Goal: Task Accomplishment & Management: Manage account settings

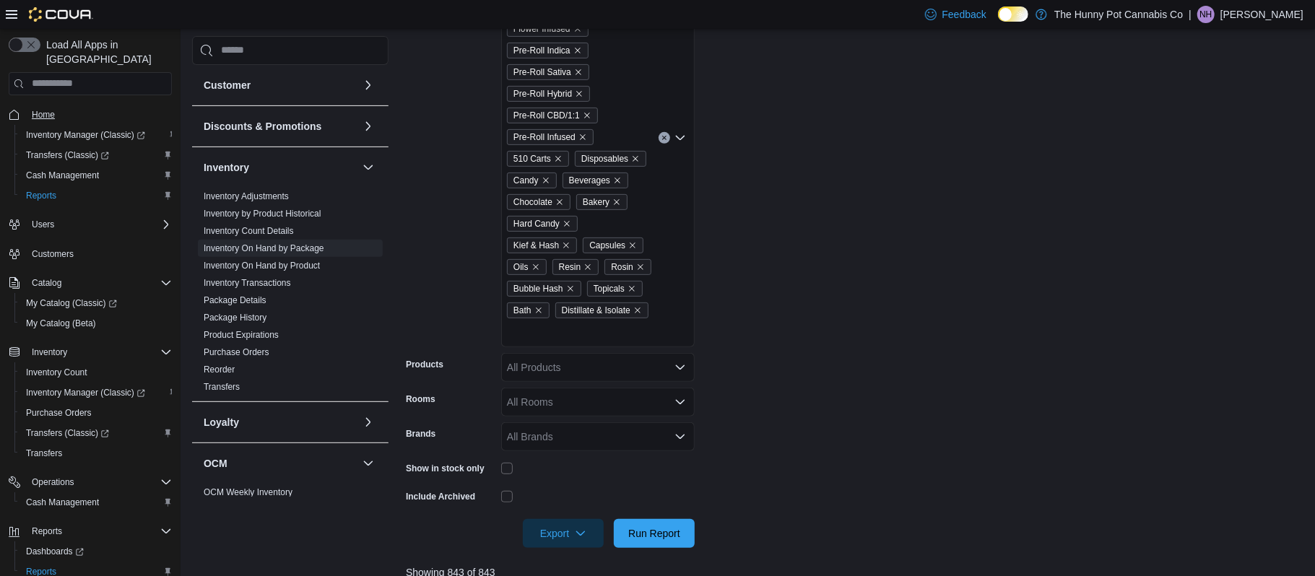
scroll to position [374, 0]
click at [53, 109] on span "Home" at bounding box center [43, 115] width 23 height 12
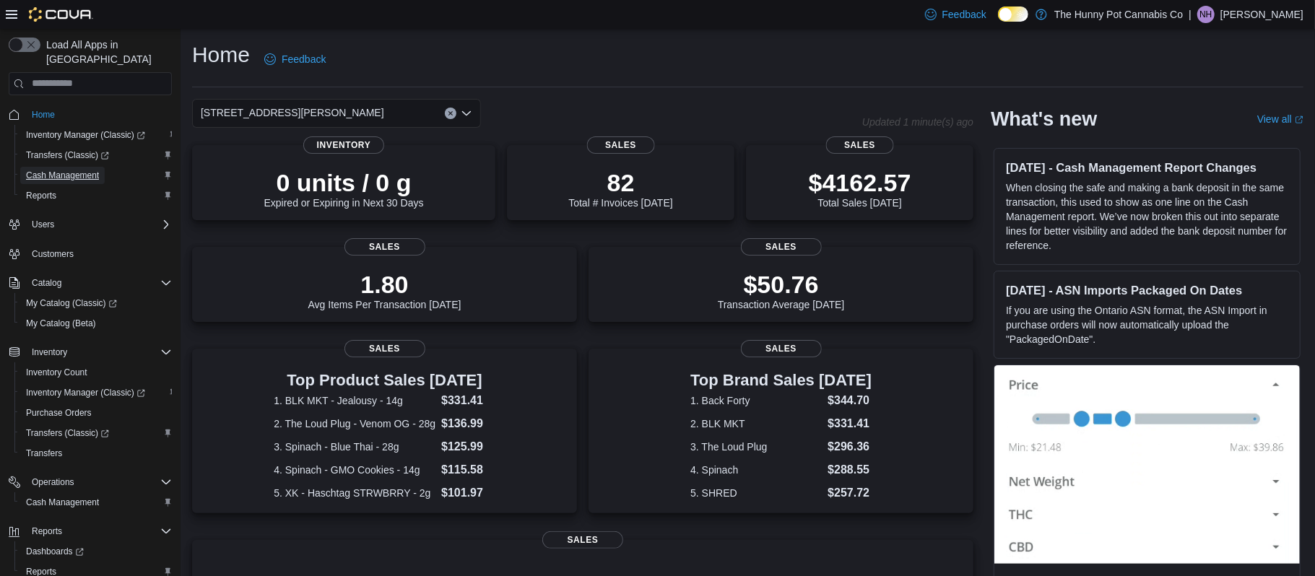
click at [84, 167] on span "Cash Management" at bounding box center [62, 175] width 73 height 17
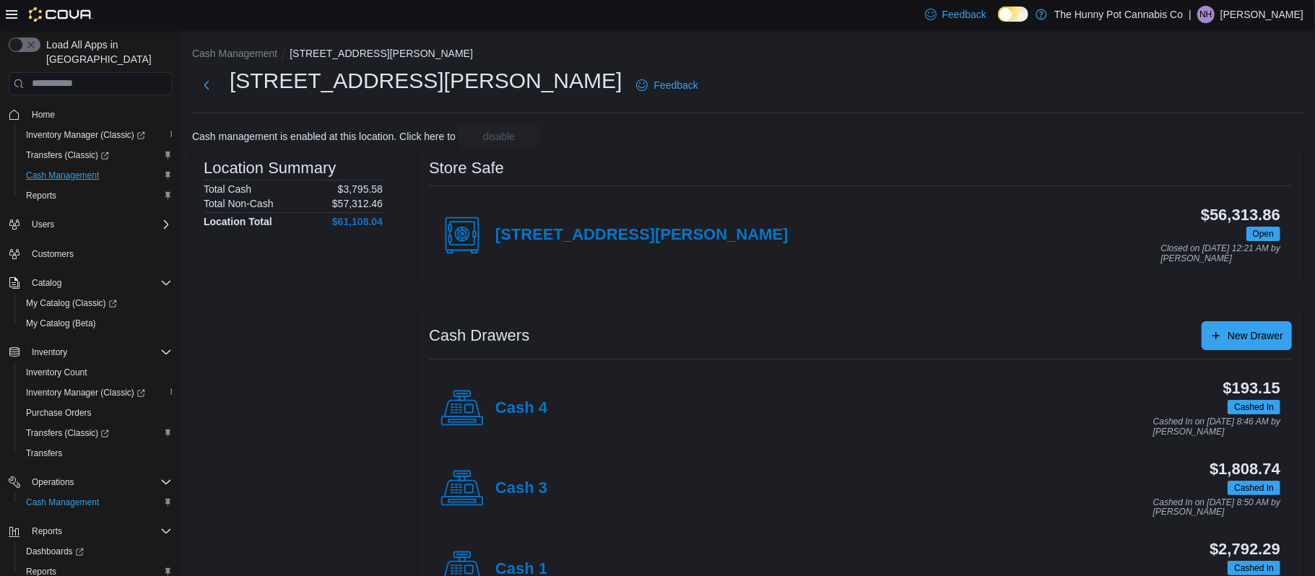
click at [496, 505] on div "Cash 3" at bounding box center [493, 488] width 107 height 43
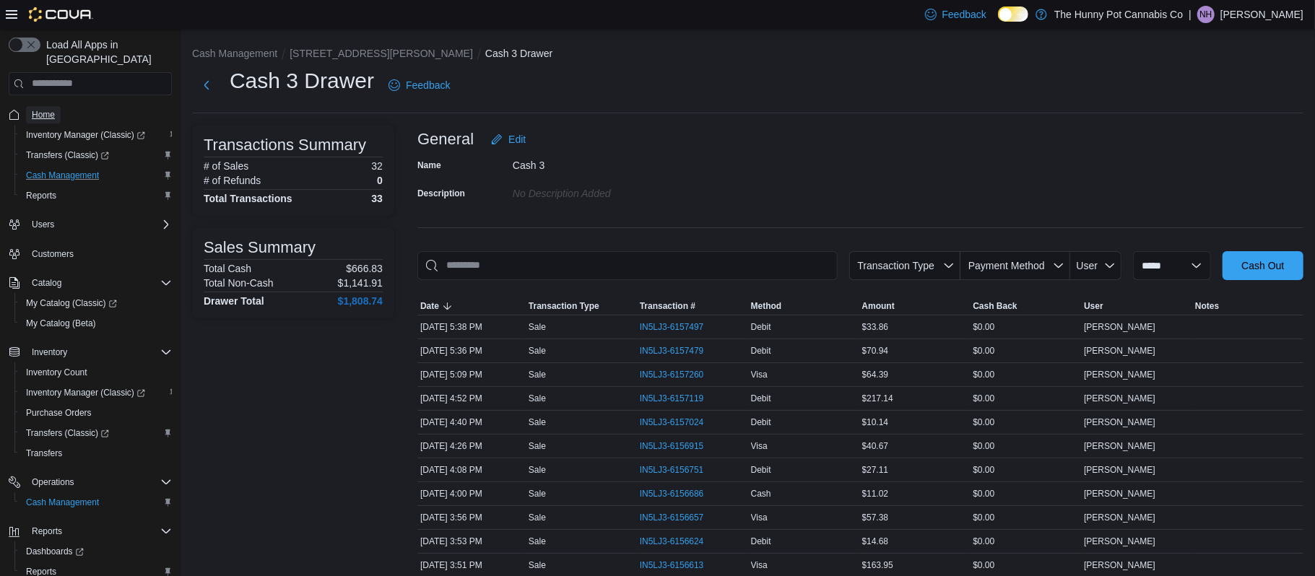
click at [46, 109] on span "Home" at bounding box center [43, 115] width 23 height 12
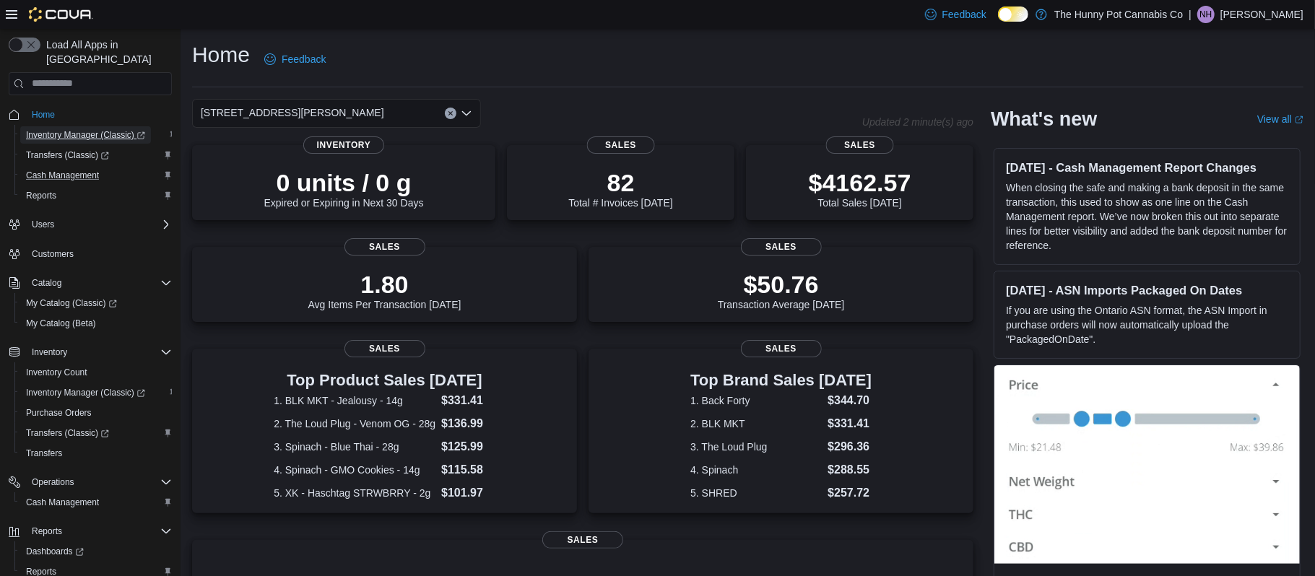
click at [89, 129] on span "Inventory Manager (Classic)" at bounding box center [85, 135] width 119 height 12
click at [84, 168] on span "Cash Management" at bounding box center [62, 175] width 73 height 17
click at [84, 186] on div "Reports" at bounding box center [95, 196] width 163 height 20
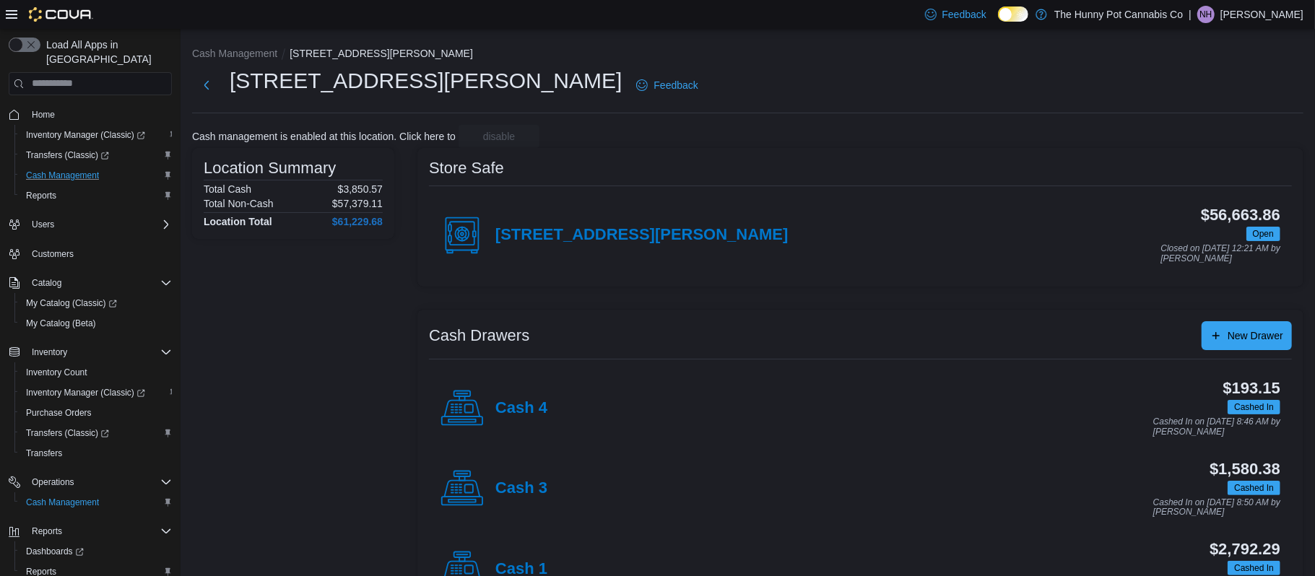
click at [594, 222] on div "[STREET_ADDRESS][PERSON_NAME]" at bounding box center [614, 235] width 348 height 43
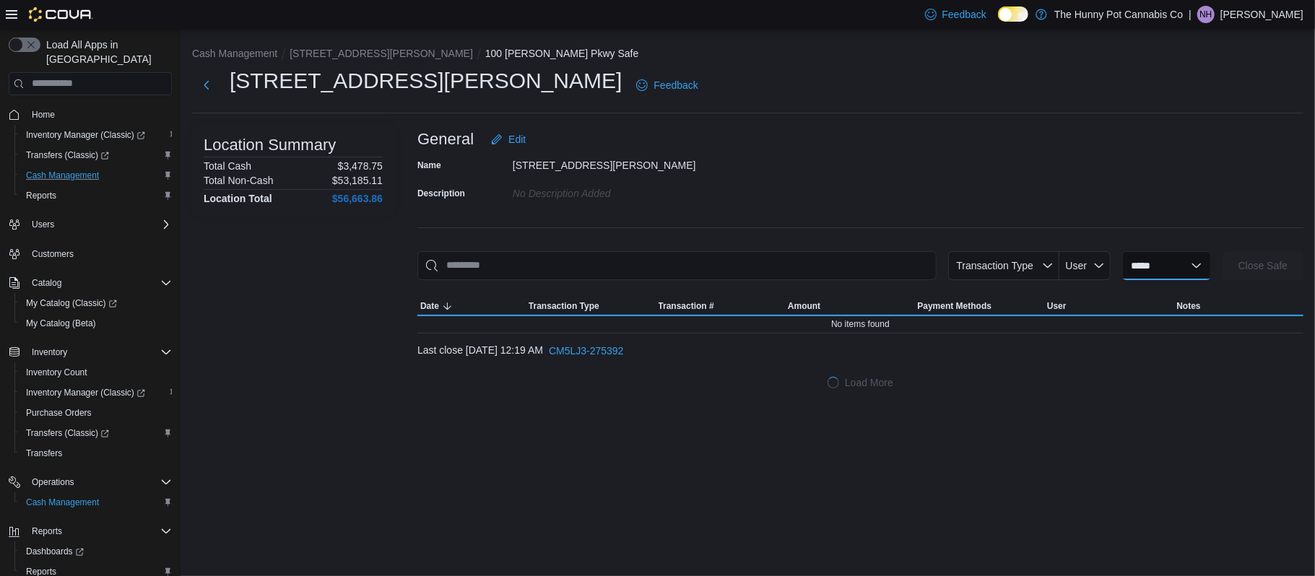
click at [1122, 267] on select "**********" at bounding box center [1166, 265] width 89 height 29
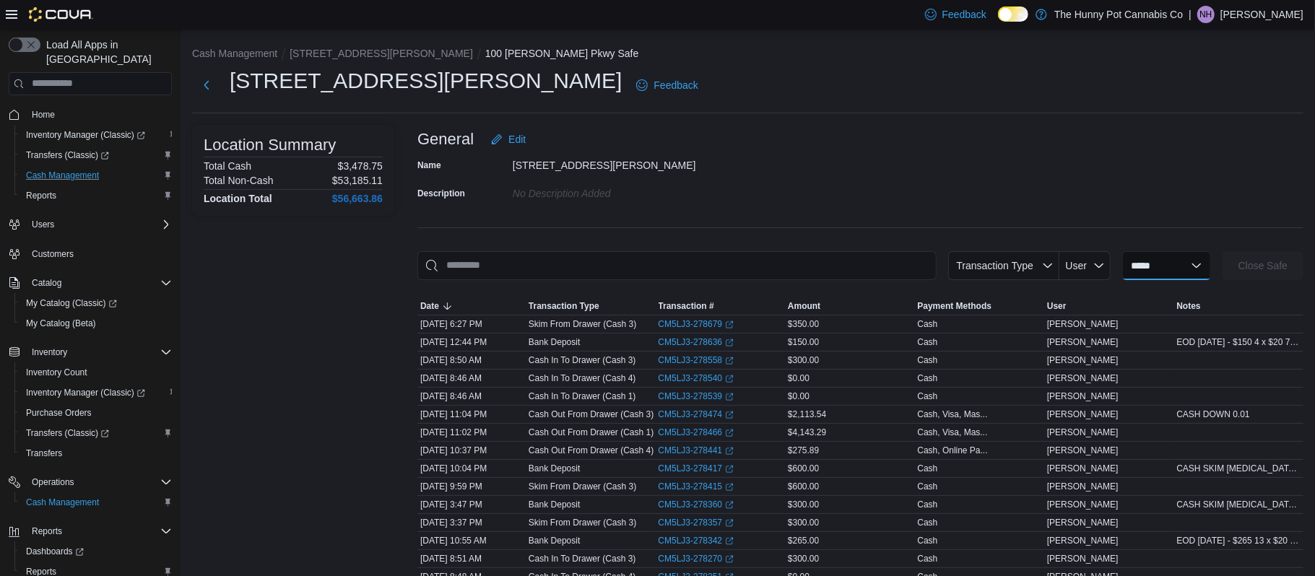
select select "**********"
click at [1122, 251] on select "**********" at bounding box center [1166, 265] width 89 height 29
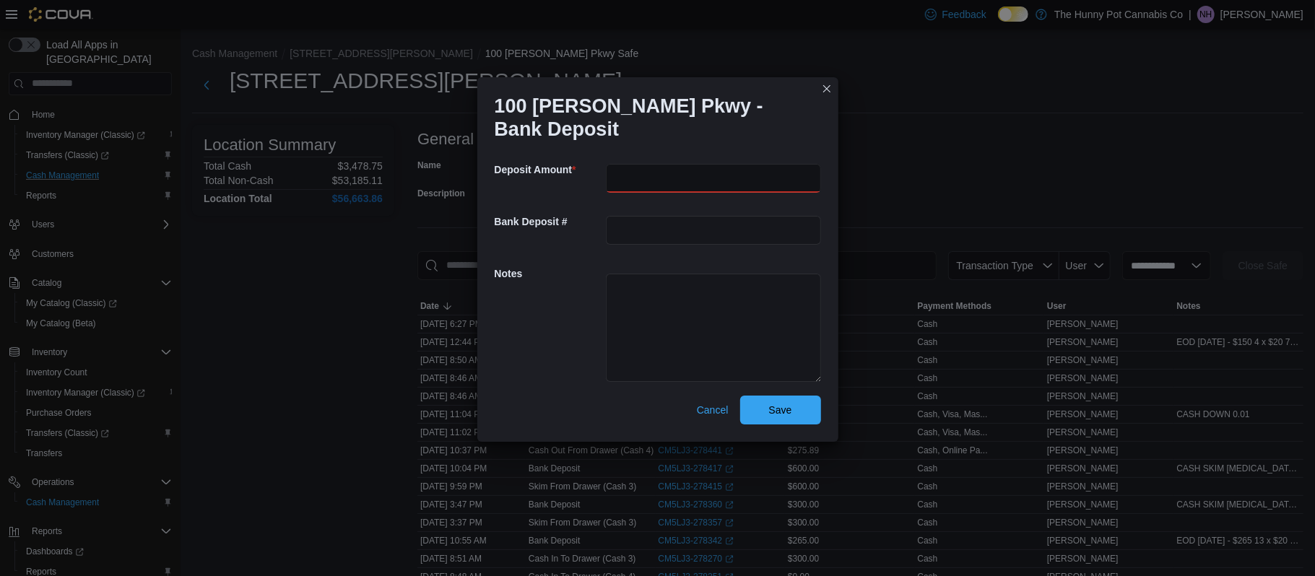
click at [669, 178] on input "number" at bounding box center [713, 178] width 215 height 29
type input "***"
click at [645, 331] on textarea at bounding box center [713, 328] width 215 height 108
type textarea "**********"
click at [772, 398] on span "Save" at bounding box center [781, 409] width 64 height 29
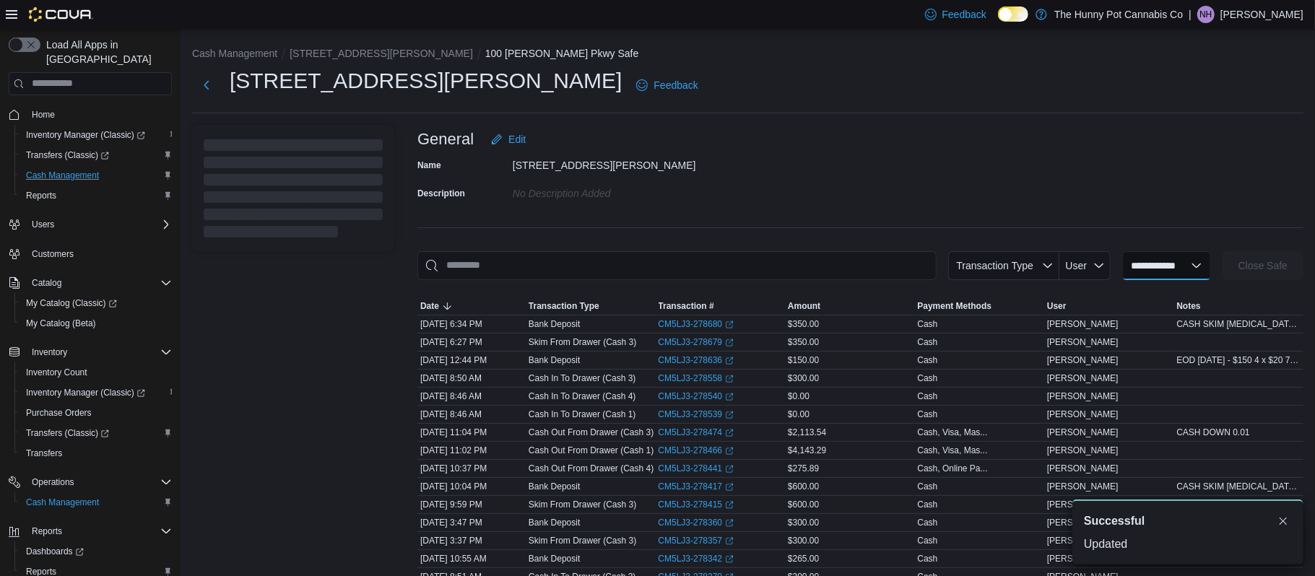
select select
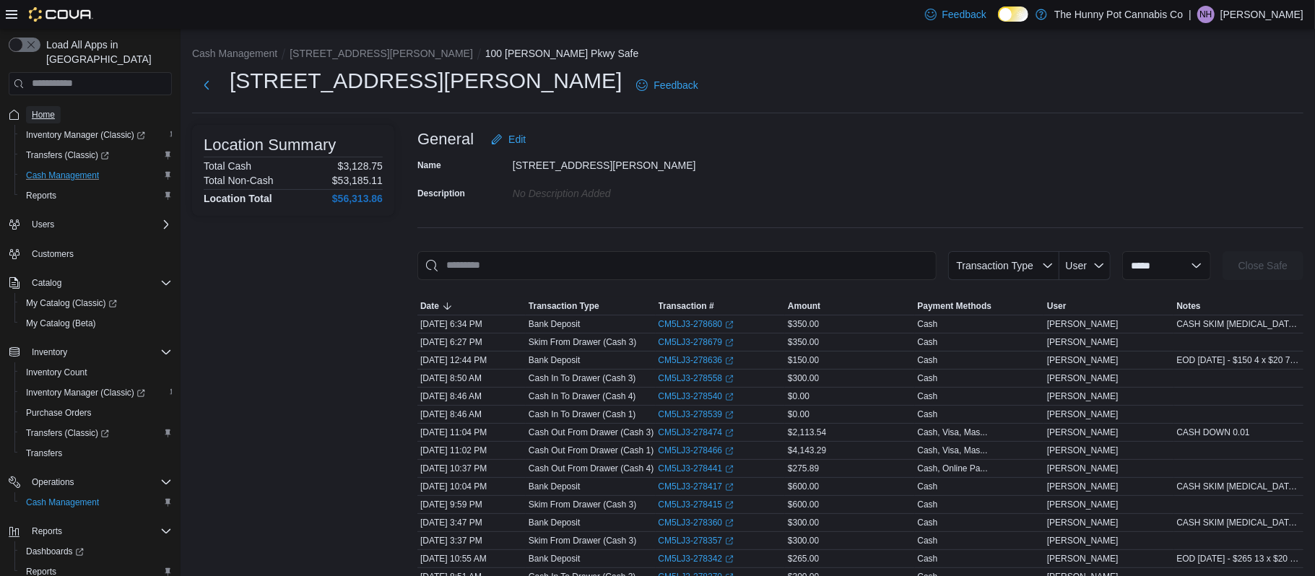
click at [50, 109] on span "Home" at bounding box center [43, 115] width 23 height 12
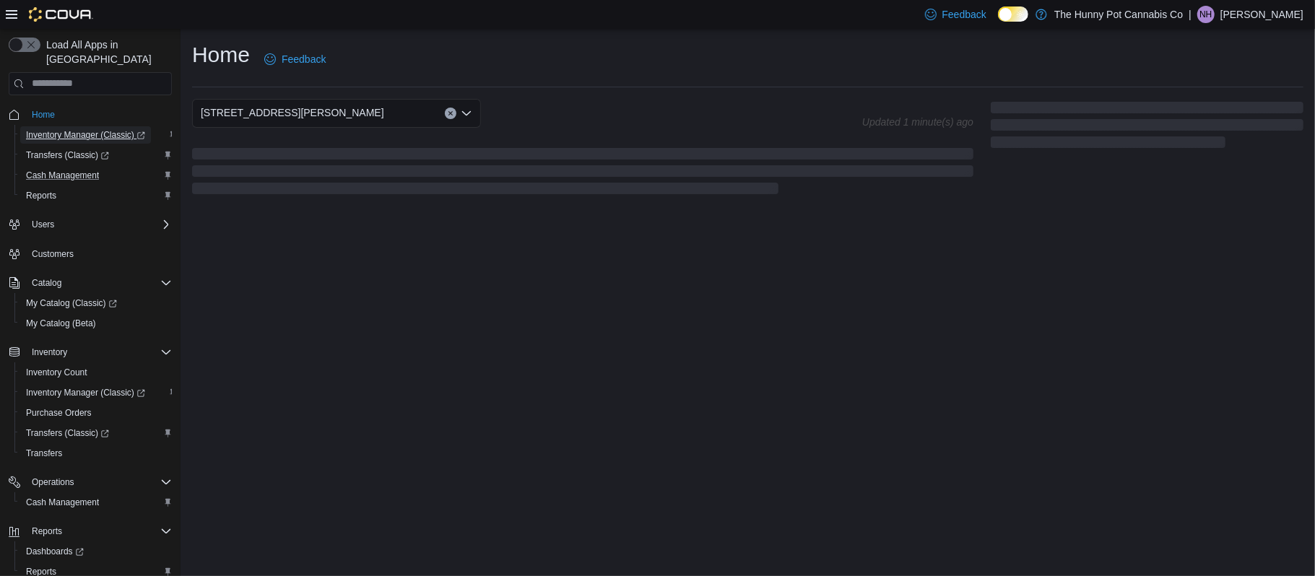
click at [87, 129] on span "Inventory Manager (Classic)" at bounding box center [85, 135] width 119 height 12
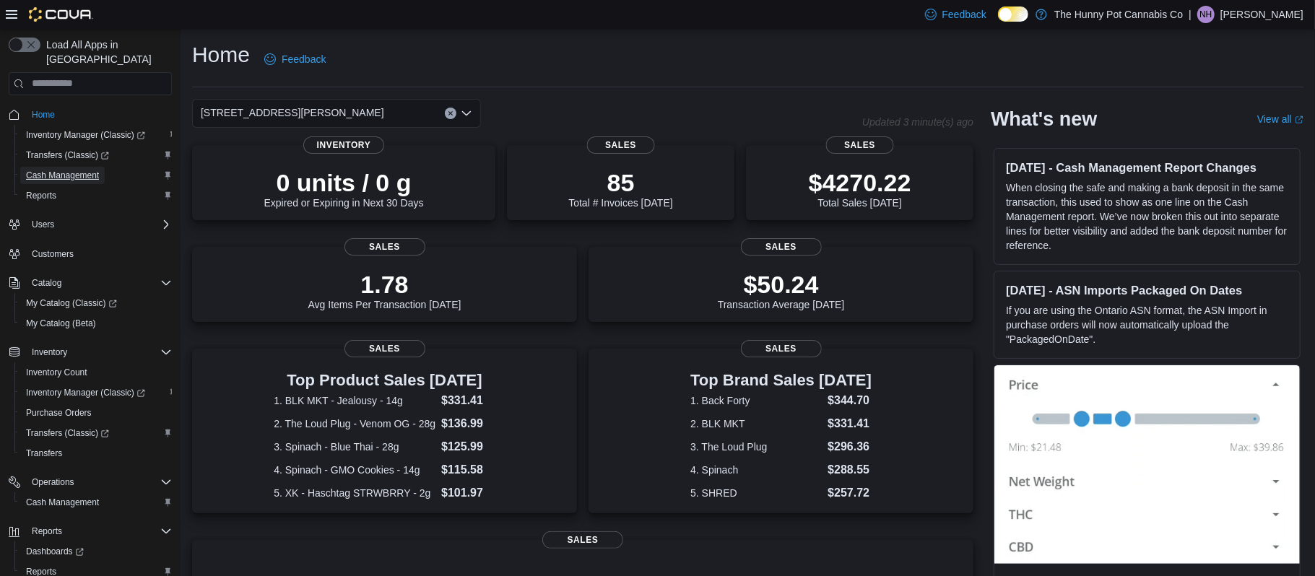
click at [97, 170] on span "Cash Management" at bounding box center [62, 176] width 73 height 12
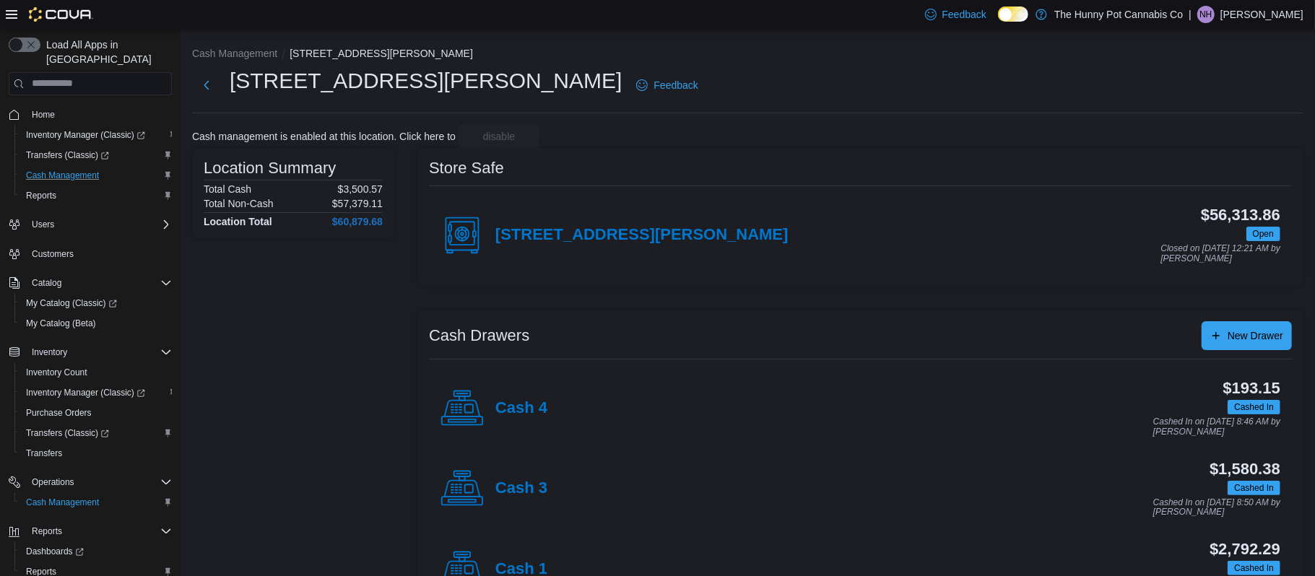
click at [548, 481] on div "$1,580.38 Cashed In Cashed In on [DATE] 8:50 AM by [PERSON_NAME]" at bounding box center [913, 489] width 733 height 57
click at [544, 492] on h4 "Cash 3" at bounding box center [521, 488] width 52 height 19
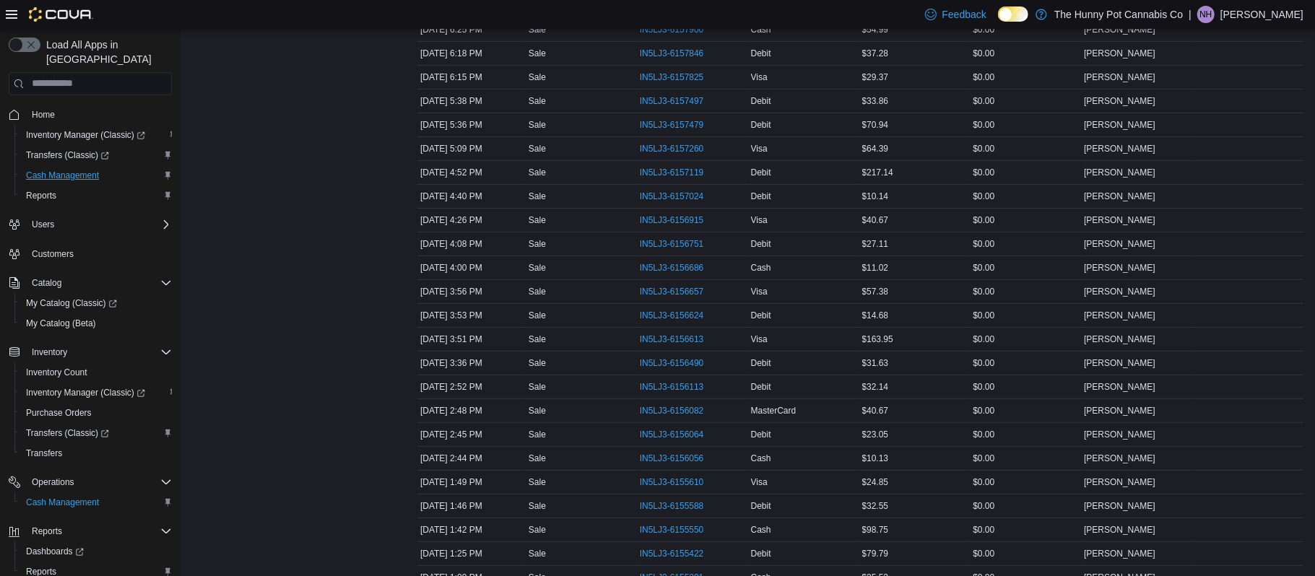
scroll to position [316, 0]
click at [660, 385] on span "IN5LJ3-6156113" at bounding box center [672, 386] width 64 height 12
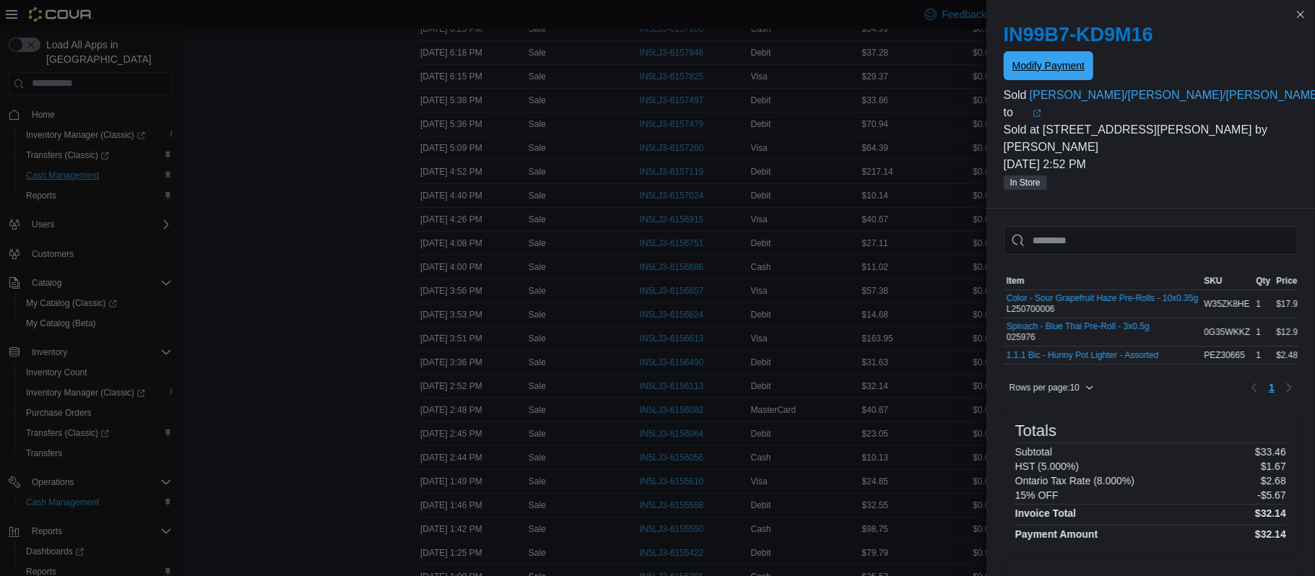
click at [1057, 53] on span "Modify Payment" at bounding box center [1048, 65] width 72 height 29
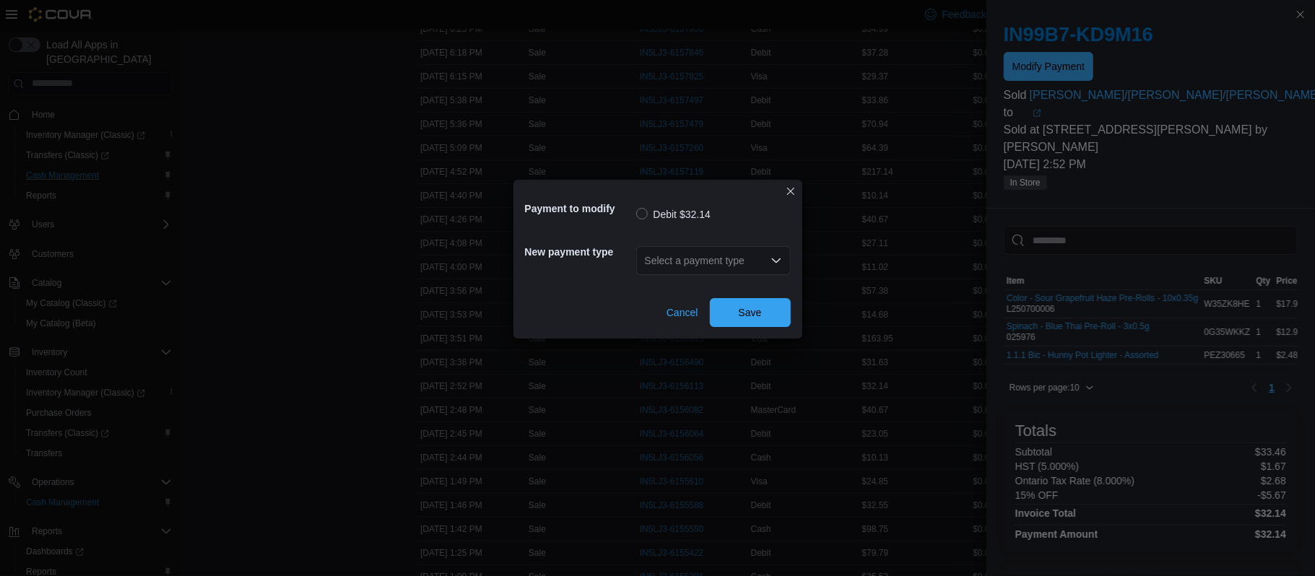
click at [749, 250] on div "Select a payment type" at bounding box center [713, 260] width 154 height 29
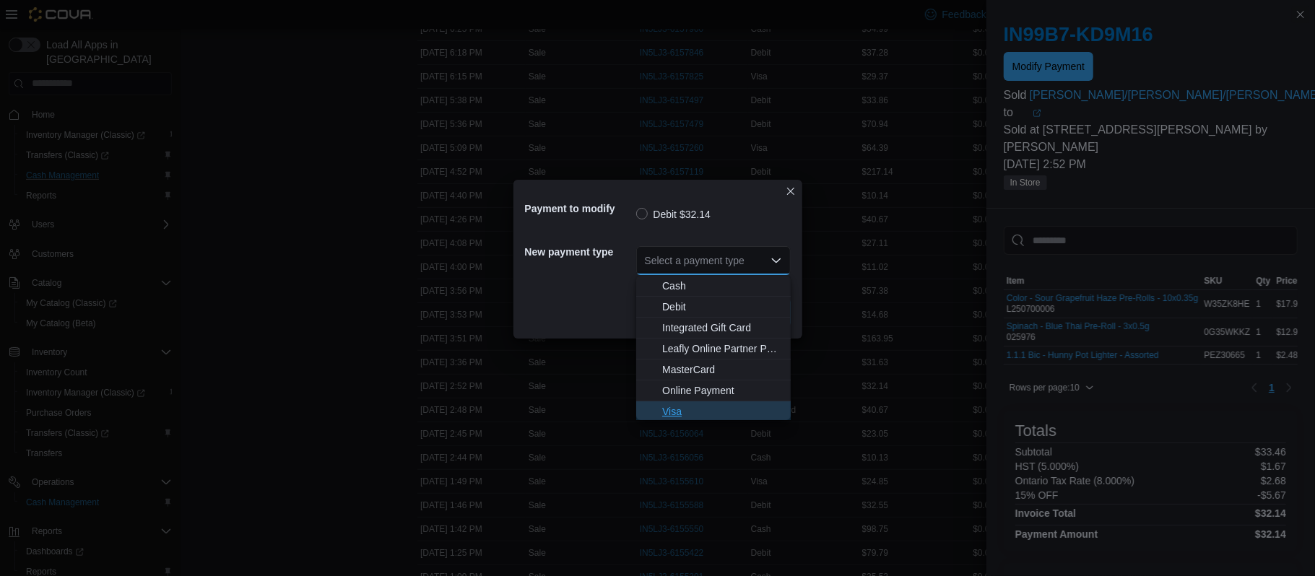
click at [729, 419] on button "Visa" at bounding box center [713, 411] width 154 height 21
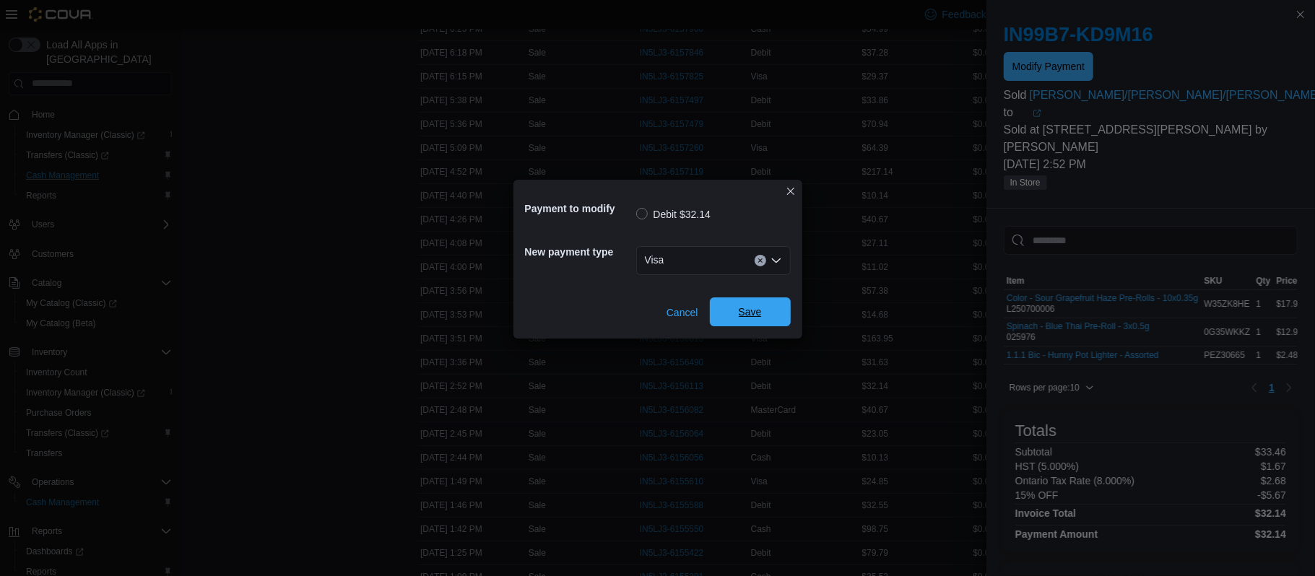
click at [761, 304] on span "Save" at bounding box center [750, 311] width 64 height 29
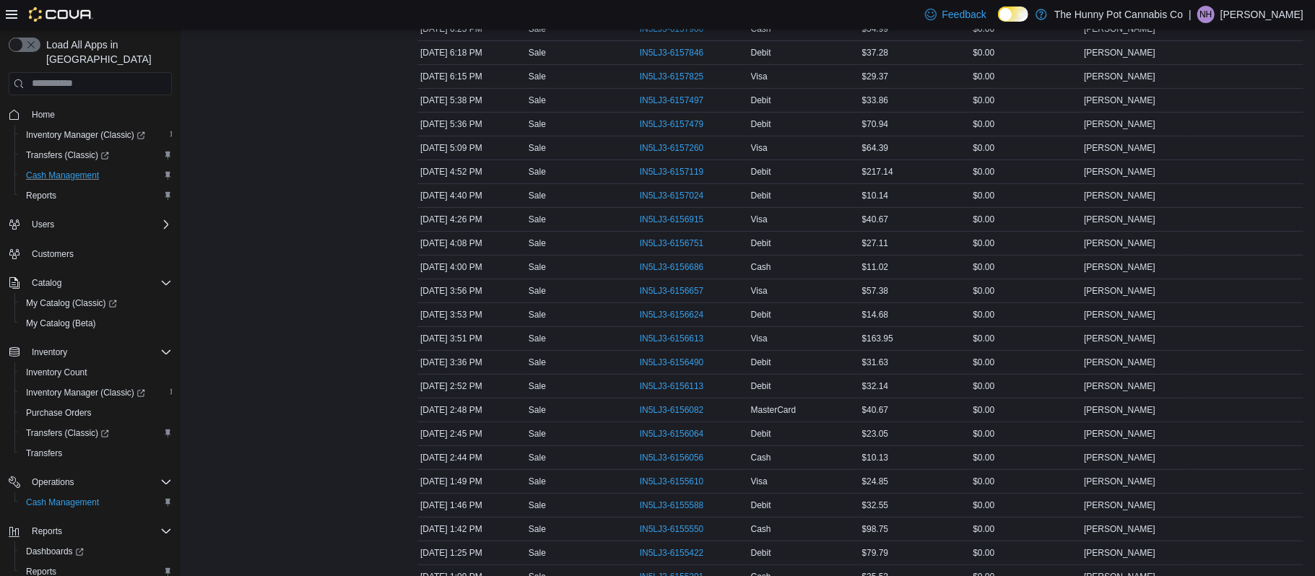
scroll to position [484, 0]
click at [659, 463] on span "IN5LJ3-6155209" at bounding box center [672, 457] width 64 height 12
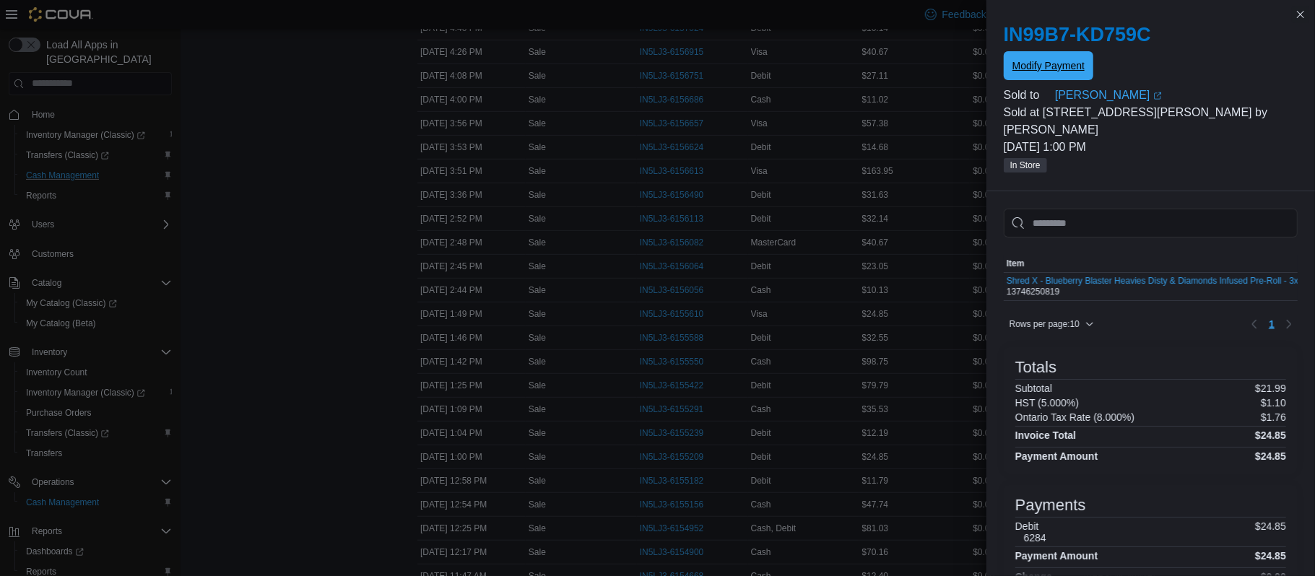
click at [1057, 69] on span "Modify Payment" at bounding box center [1048, 65] width 72 height 14
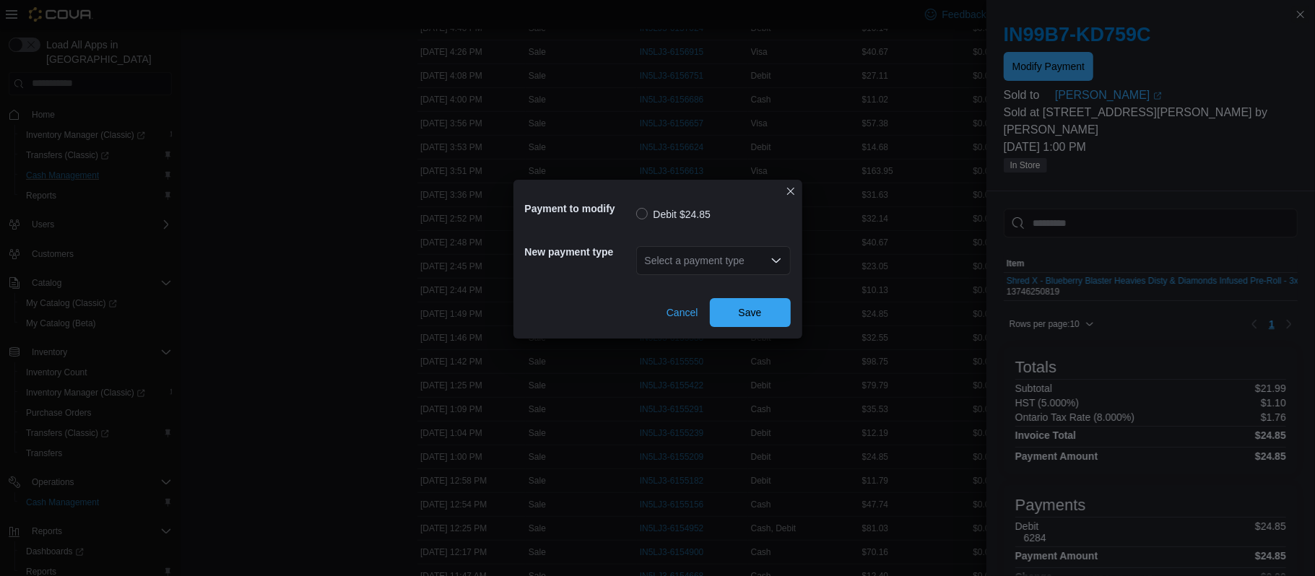
click at [728, 266] on div "Select a payment type" at bounding box center [713, 260] width 154 height 29
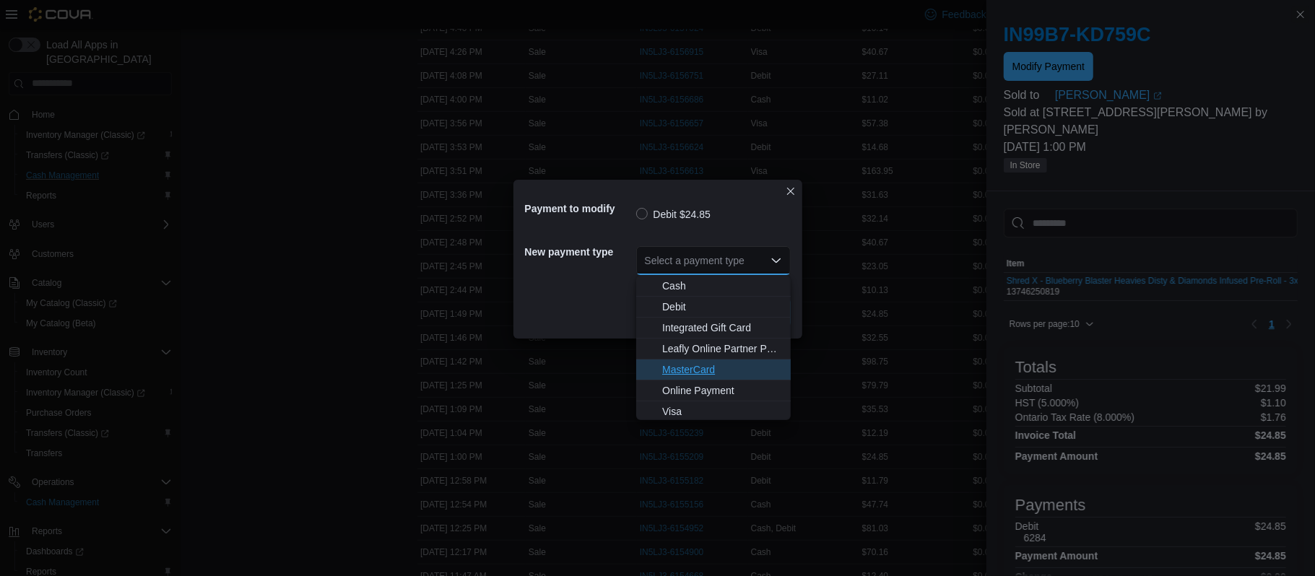
click at [707, 377] on button "MasterCard" at bounding box center [713, 369] width 154 height 21
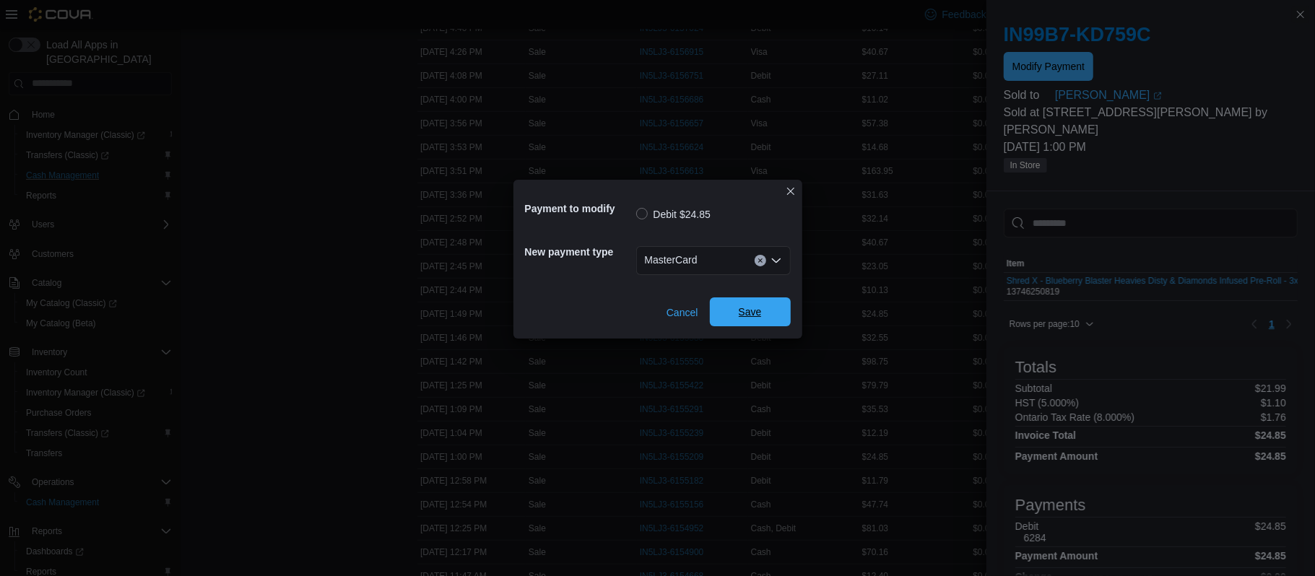
click at [782, 300] on button "Save" at bounding box center [750, 311] width 81 height 29
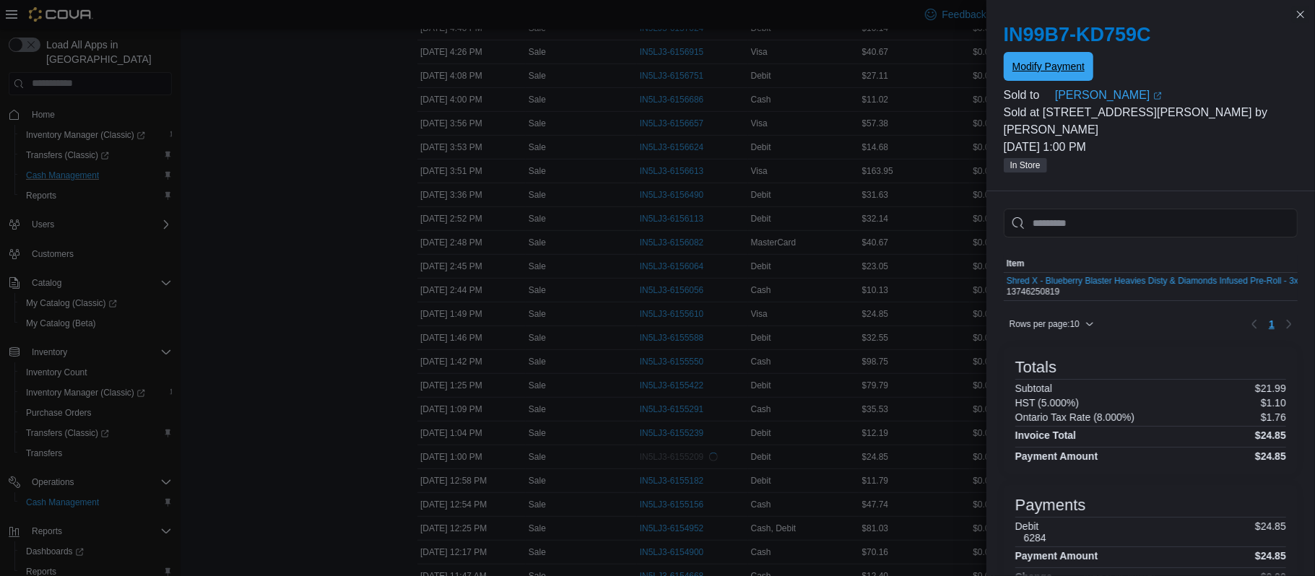
scroll to position [0, 0]
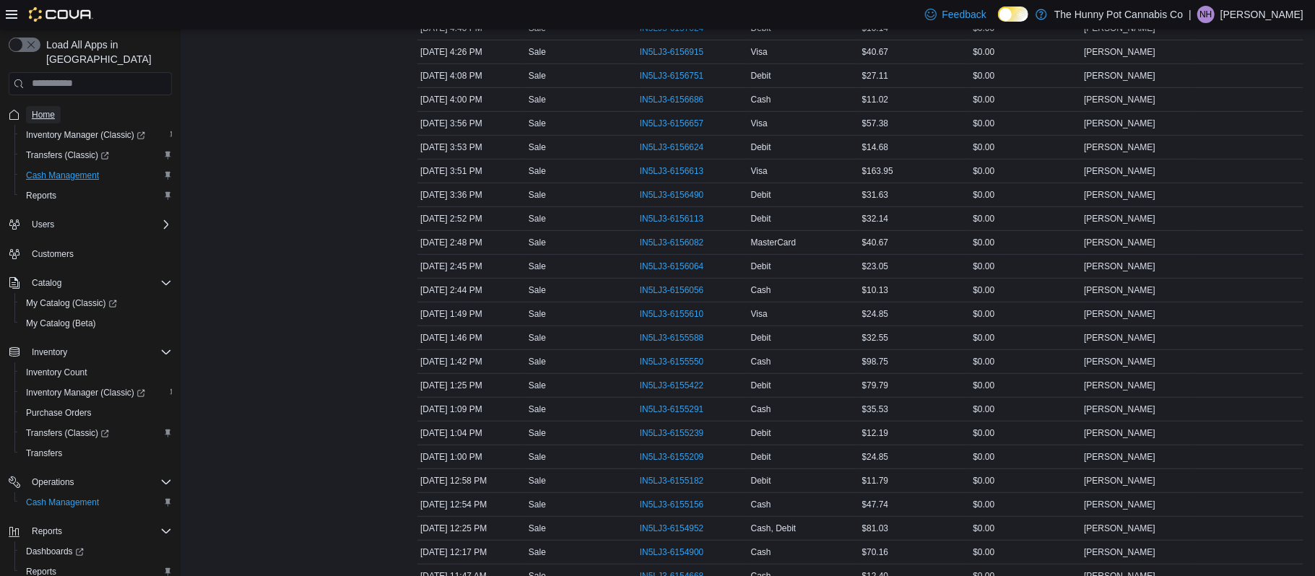
click at [45, 109] on span "Home" at bounding box center [43, 115] width 23 height 12
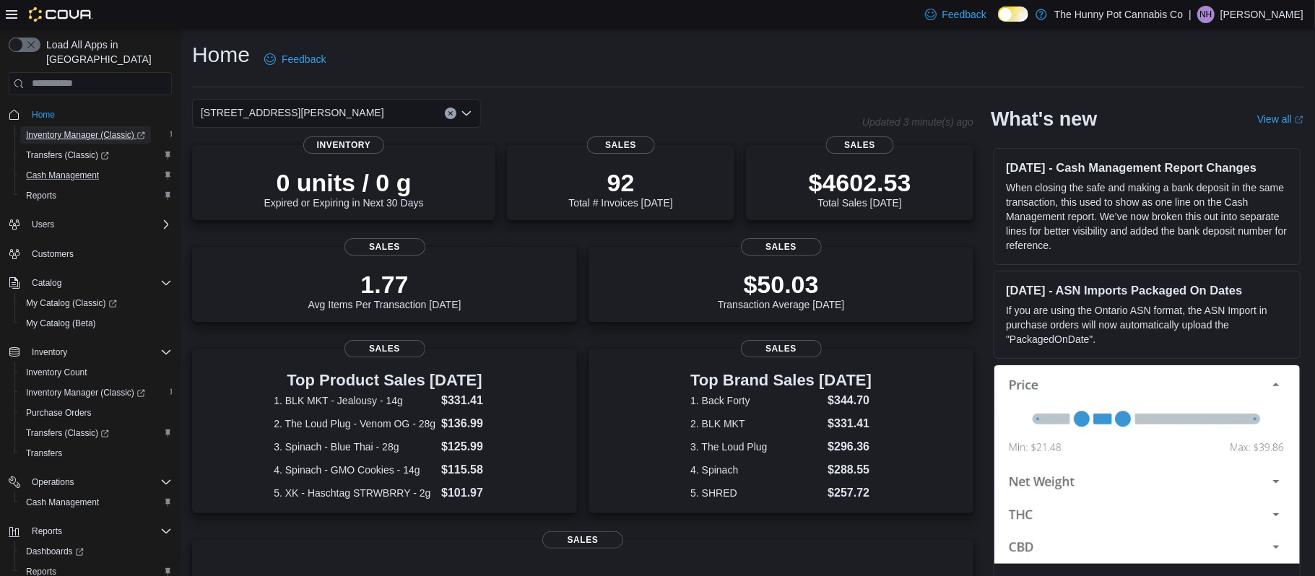
click at [123, 129] on span "Inventory Manager (Classic)" at bounding box center [85, 135] width 119 height 12
click at [94, 129] on span "Inventory Manager (Classic)" at bounding box center [85, 135] width 119 height 12
click at [92, 187] on div "Reports" at bounding box center [96, 195] width 152 height 17
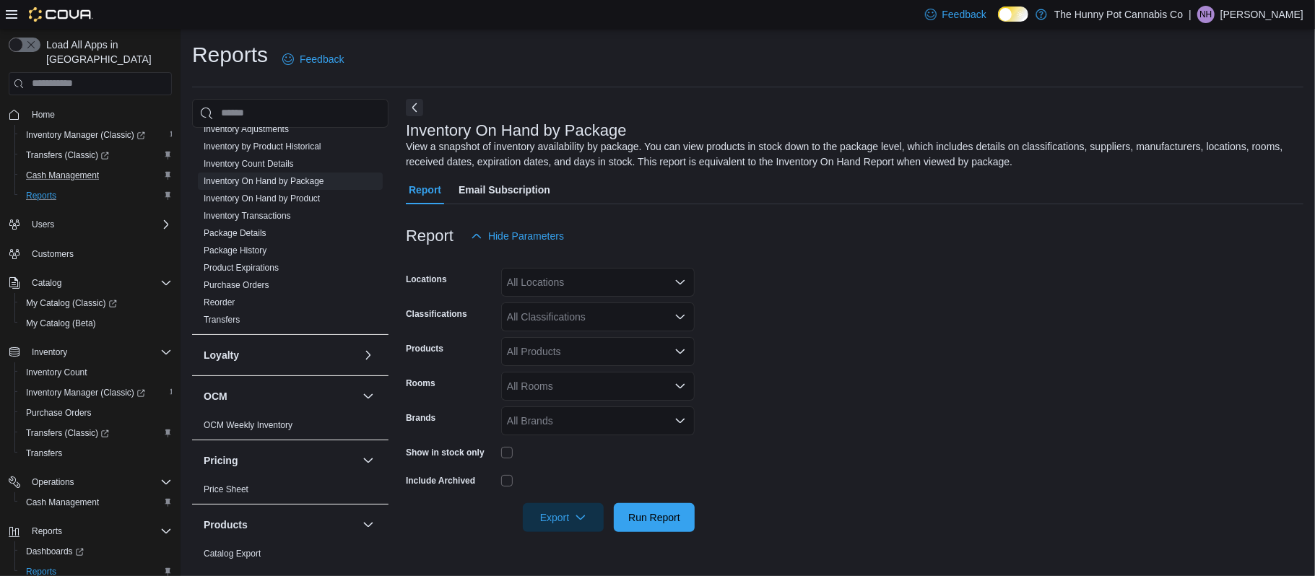
scroll to position [56, 0]
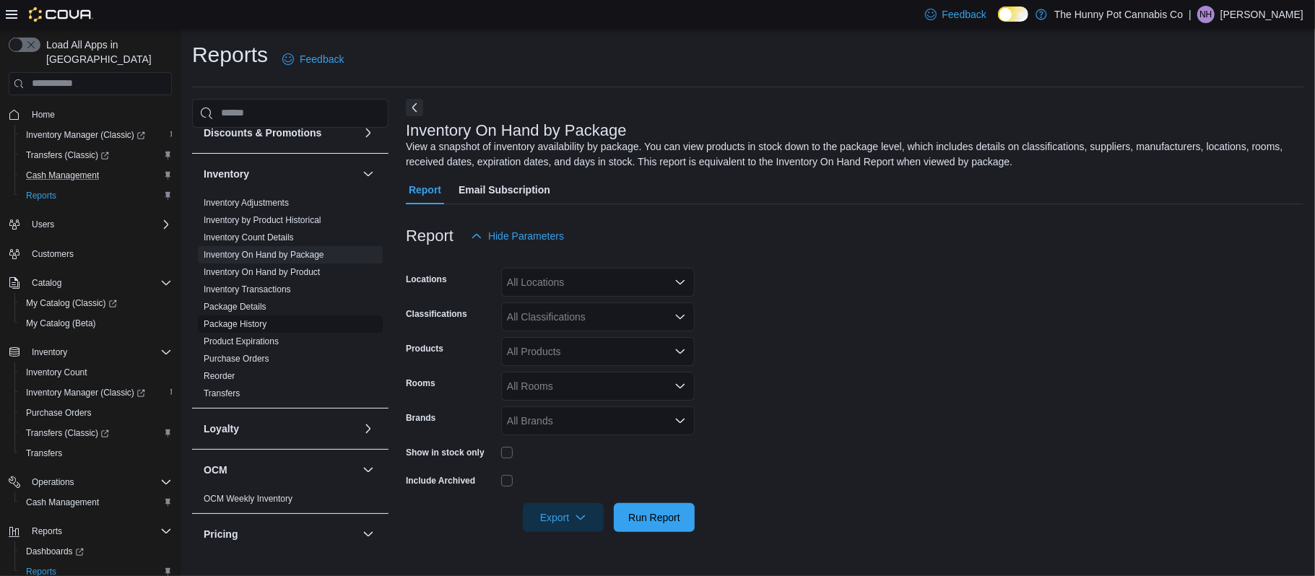
click at [231, 322] on link "Package History" at bounding box center [235, 324] width 63 height 10
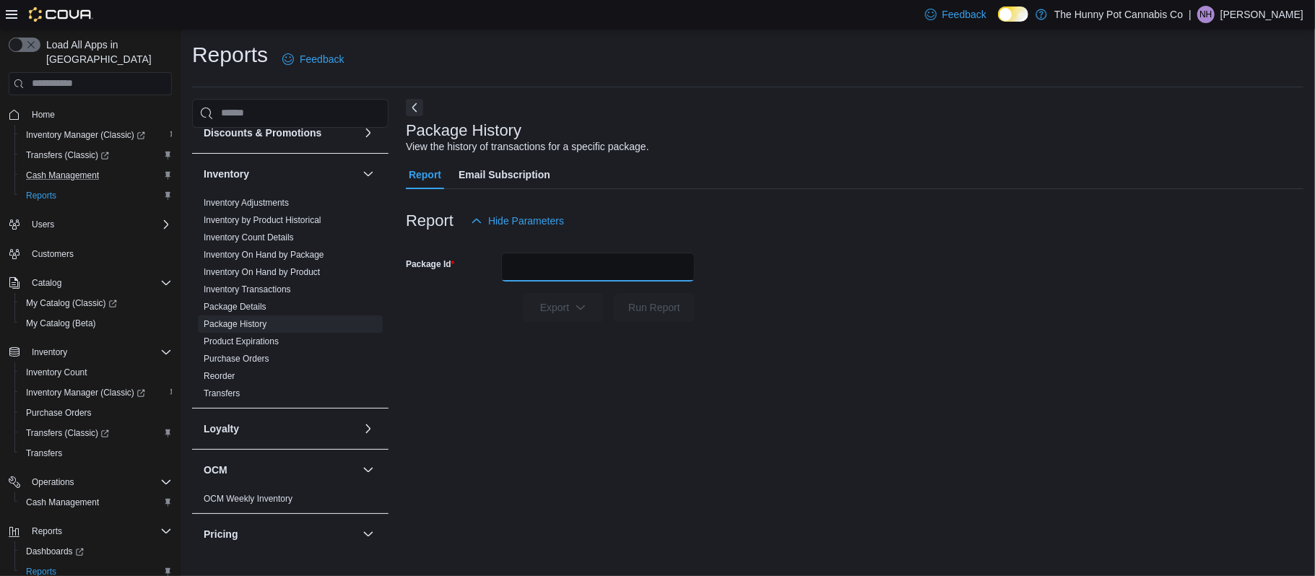
click at [529, 274] on input "Package Id" at bounding box center [597, 267] width 193 height 29
type input "**********"
click at [614, 293] on button "Run Report" at bounding box center [654, 307] width 81 height 29
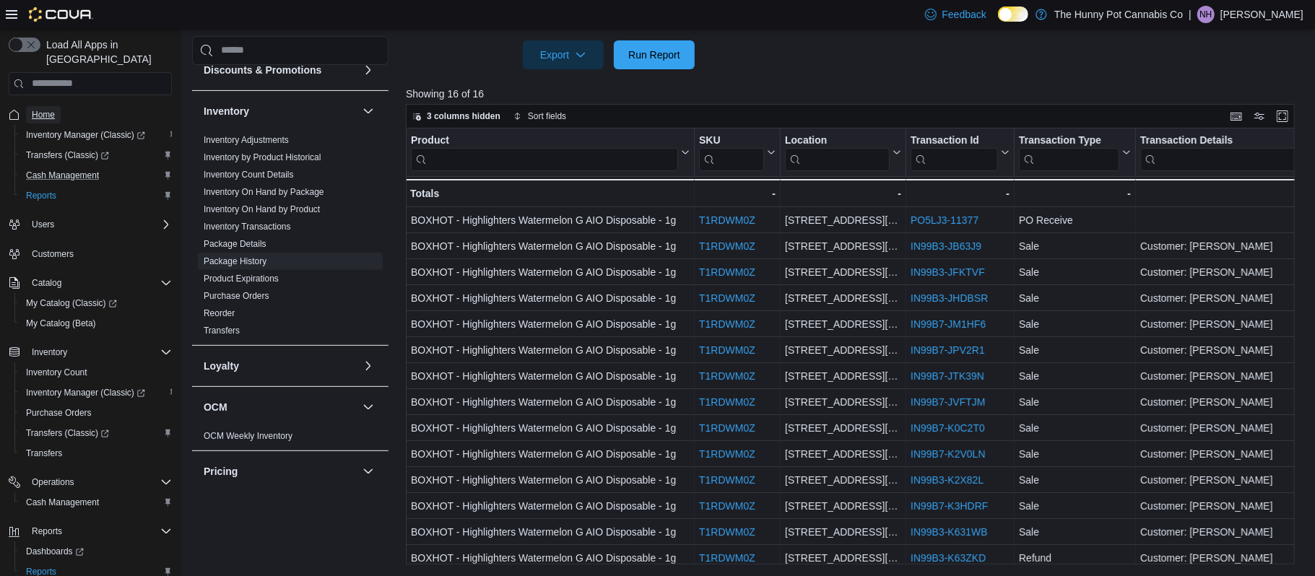
click at [30, 106] on link "Home" at bounding box center [43, 114] width 35 height 17
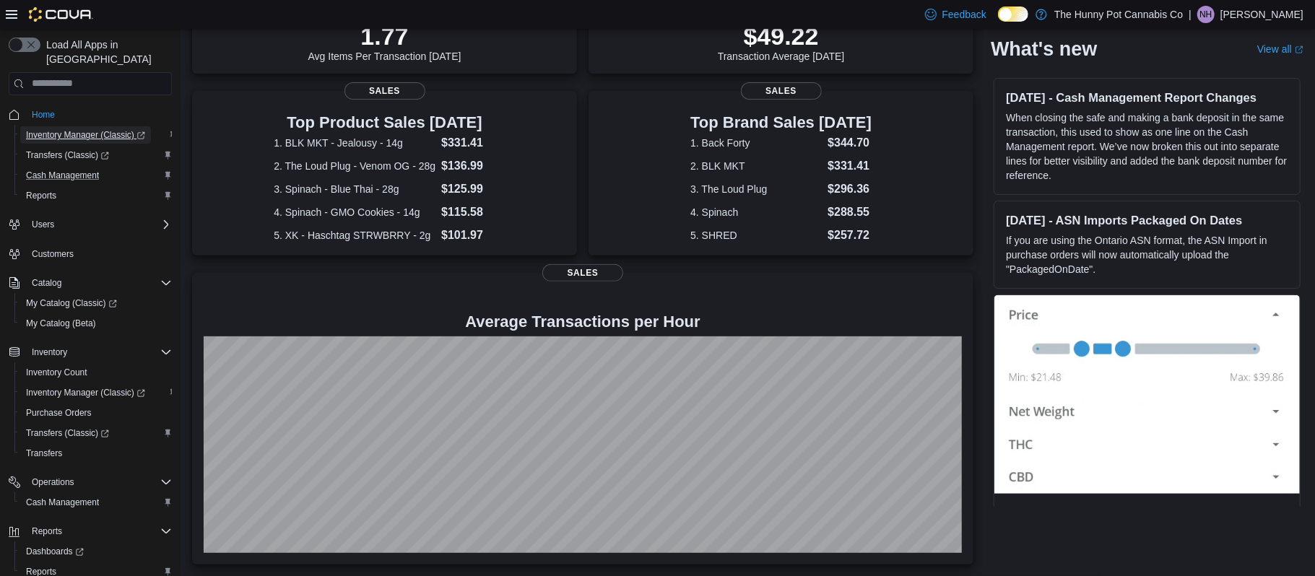
click at [62, 126] on span "Inventory Manager (Classic)" at bounding box center [85, 134] width 119 height 17
